Goal: Communication & Community: Answer question/provide support

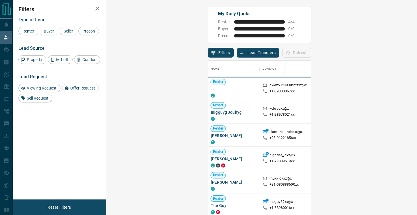
scroll to position [163, 299]
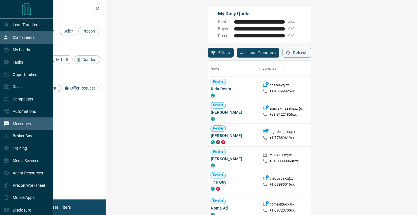
click at [22, 123] on p "Messages" at bounding box center [22, 124] width 18 height 5
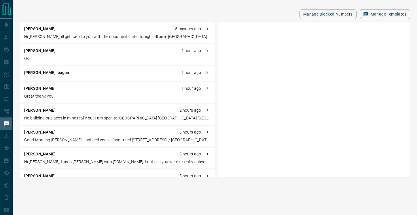
click at [78, 38] on p "Hi [PERSON_NAME], ill get back to you with the documents later tonight. Ill be …" at bounding box center [117, 37] width 186 height 6
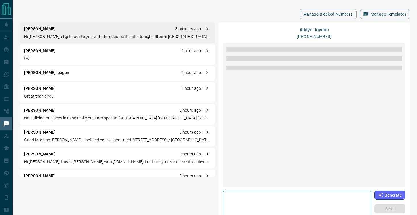
scroll to position [128, 0]
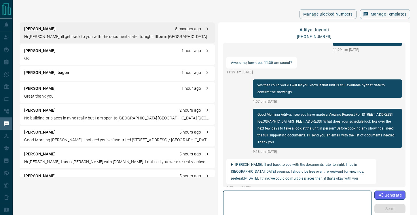
click at [285, 201] on textarea at bounding box center [297, 205] width 141 height 24
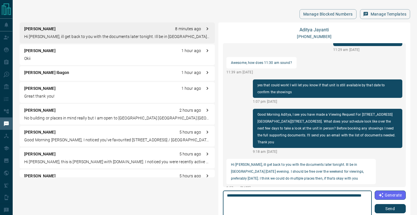
type textarea "**********"
click at [391, 208] on button "Send" at bounding box center [390, 208] width 31 height 9
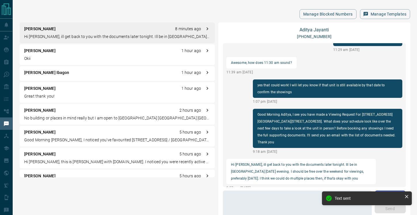
scroll to position [157, 0]
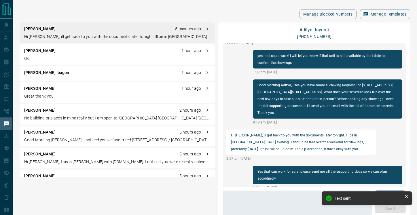
click at [55, 54] on div "[PERSON_NAME] 1 hour ago Okii" at bounding box center [117, 54] width 195 height 21
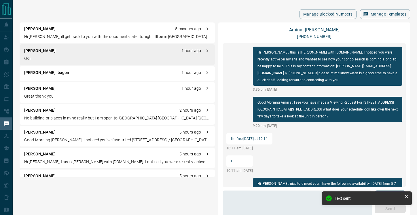
scroll to position [86, 0]
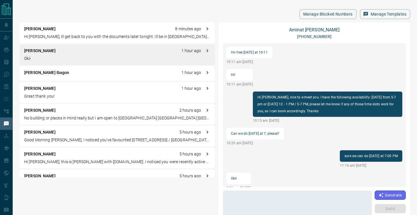
click at [75, 74] on div "[PERSON_NAME] Ibagon 1 hour ago" at bounding box center [117, 73] width 186 height 6
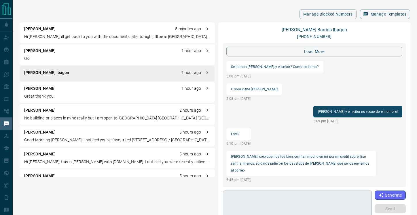
scroll to position [595, 0]
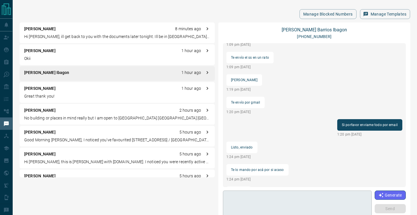
click at [265, 197] on textarea at bounding box center [297, 205] width 141 height 24
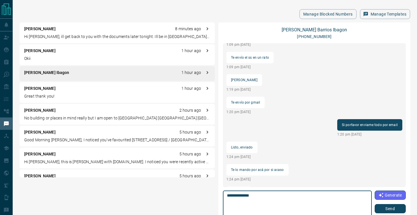
type textarea "**********"
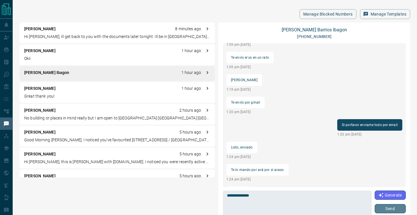
click at [393, 205] on button "Send" at bounding box center [390, 208] width 31 height 9
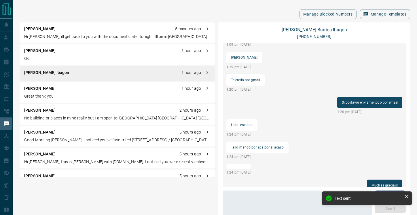
click at [59, 89] on div "[PERSON_NAME] 1 hour ago" at bounding box center [117, 89] width 186 height 6
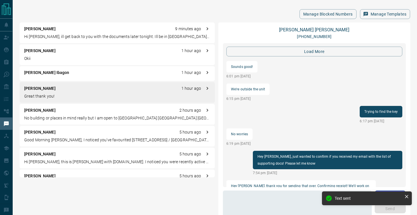
scroll to position [630, 0]
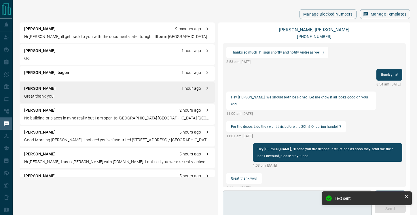
click at [254, 203] on textarea at bounding box center [297, 205] width 141 height 24
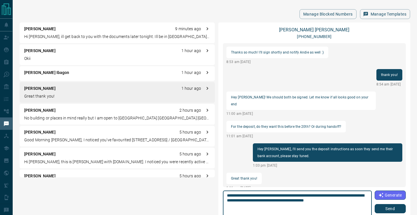
type textarea "**********"
click at [383, 210] on button "Send" at bounding box center [390, 208] width 31 height 9
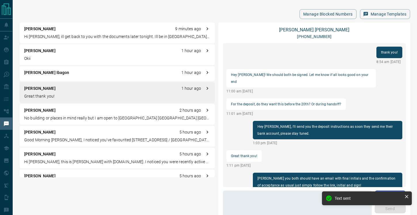
scroll to position [637, 0]
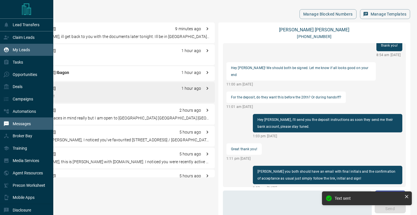
click at [9, 50] on div "My Leads" at bounding box center [16, 50] width 27 height 10
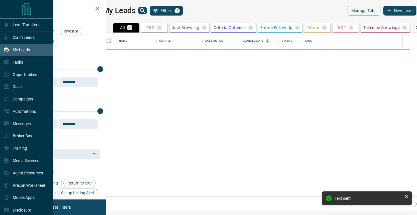
scroll to position [164, 308]
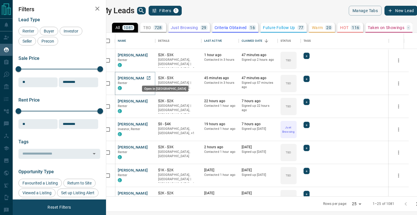
click at [150, 79] on icon "Open in New Tab" at bounding box center [148, 77] width 3 height 3
click at [150, 56] on icon "Open in New Tab" at bounding box center [148, 54] width 3 height 3
